Goal: Browse casually

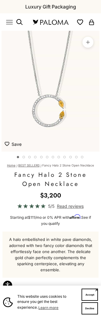
scroll to position [0, 8]
